Goal: Navigation & Orientation: Find specific page/section

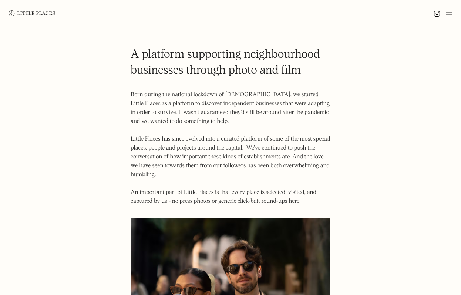
click at [34, 9] on link at bounding box center [32, 13] width 46 height 27
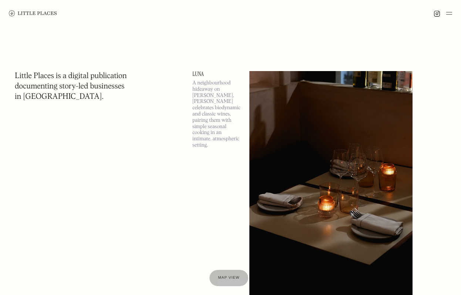
click at [200, 104] on p "A neighbourhood hideaway on [PERSON_NAME], [PERSON_NAME] celebrates biodynamic …" at bounding box center [217, 114] width 48 height 68
click at [125, 96] on h1 "Little Places is a digital publication documenting story-led businesses in [GEO…" at bounding box center [71, 86] width 112 height 31
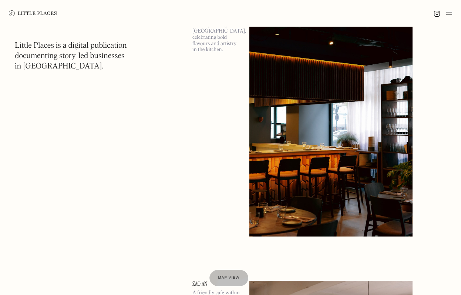
scroll to position [358, 0]
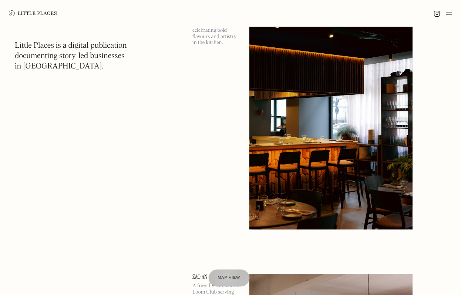
click at [226, 275] on div "Map view" at bounding box center [229, 278] width 23 height 8
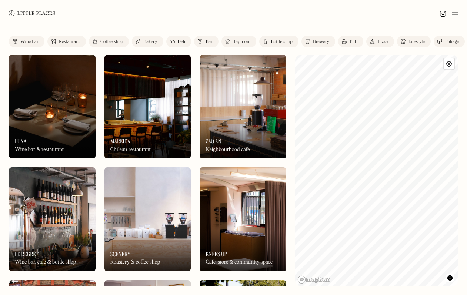
click at [231, 130] on div "On Our Radar Zao An Neighbourhood cafe" at bounding box center [243, 138] width 87 height 41
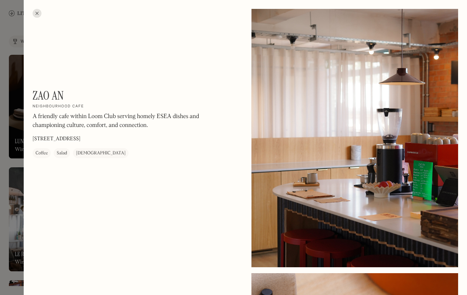
click at [37, 10] on div at bounding box center [37, 13] width 9 height 9
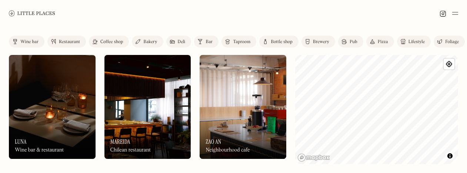
scroll to position [3041, 0]
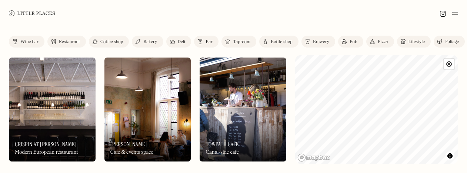
click at [263, 23] on div at bounding box center [233, 13] width 467 height 27
